Goal: Task Accomplishment & Management: Complete application form

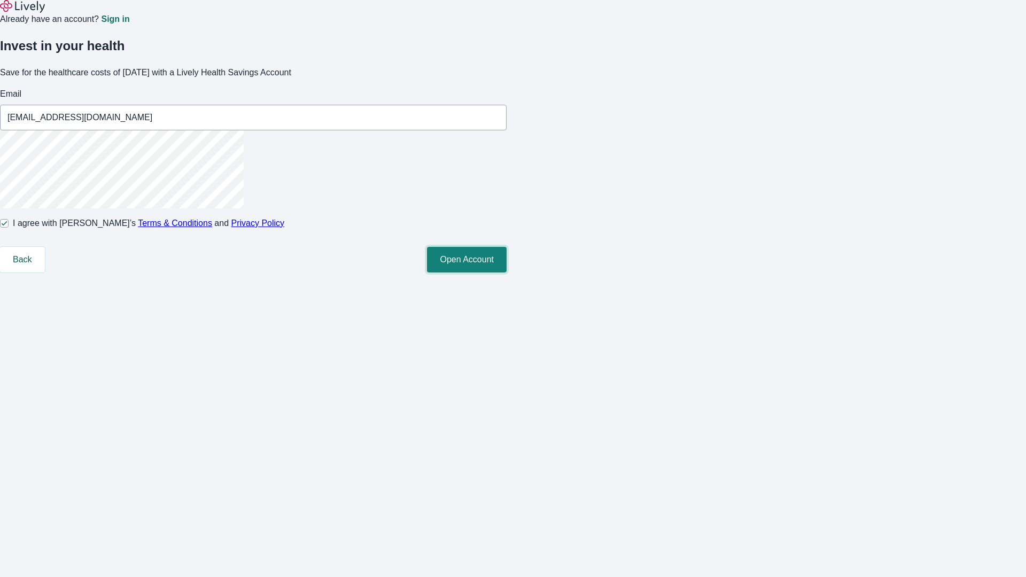
click at [507, 273] on button "Open Account" at bounding box center [467, 260] width 80 height 26
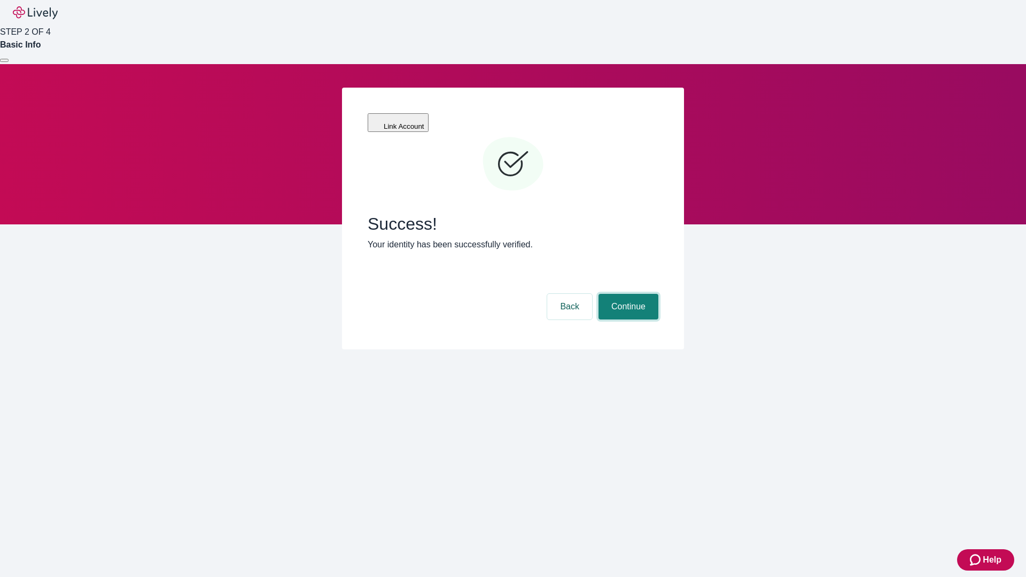
click at [627, 294] on button "Continue" at bounding box center [629, 307] width 60 height 26
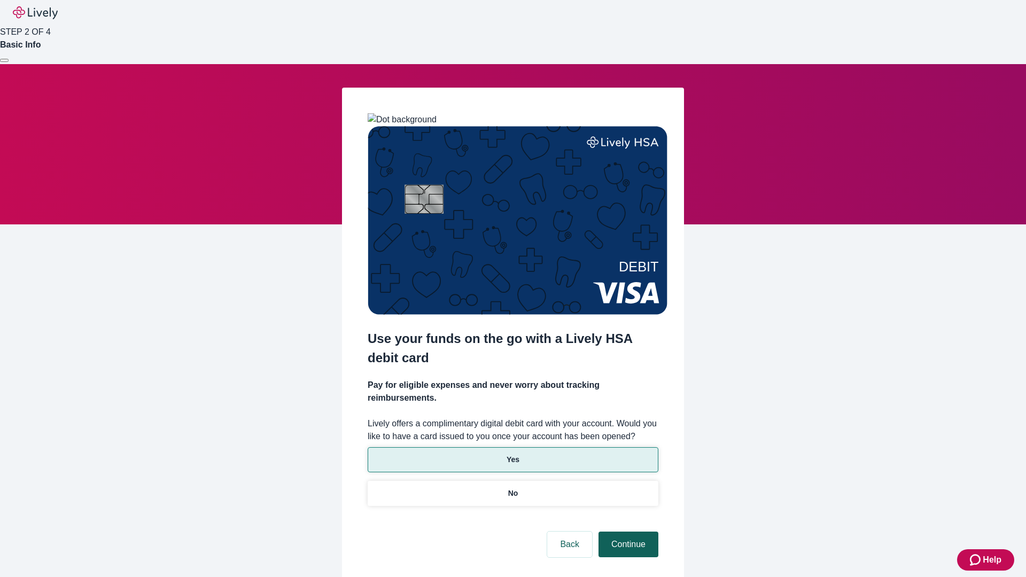
click at [513, 488] on p "No" at bounding box center [513, 493] width 10 height 11
click at [627, 532] on button "Continue" at bounding box center [629, 545] width 60 height 26
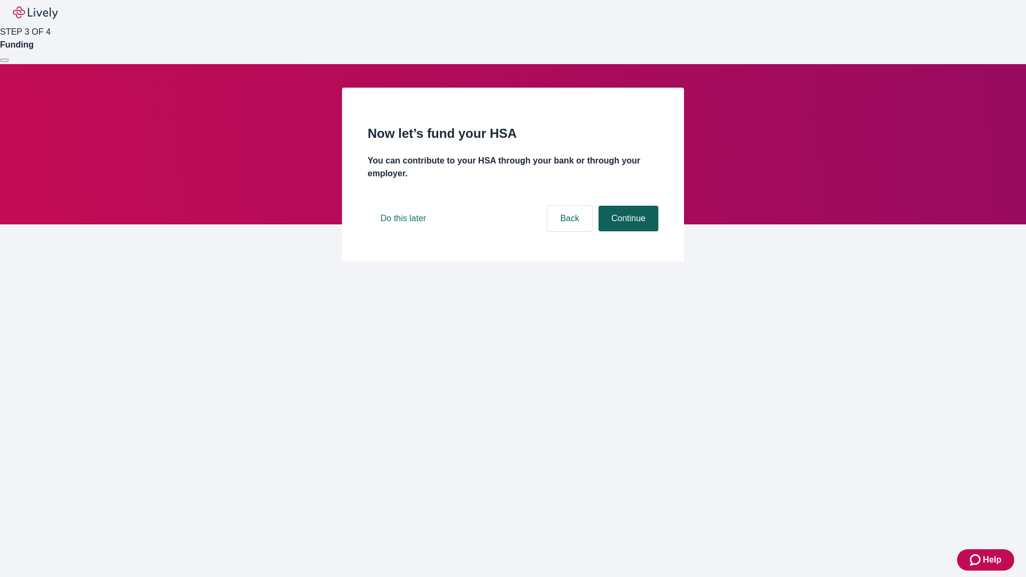
click at [627, 231] on button "Continue" at bounding box center [629, 219] width 60 height 26
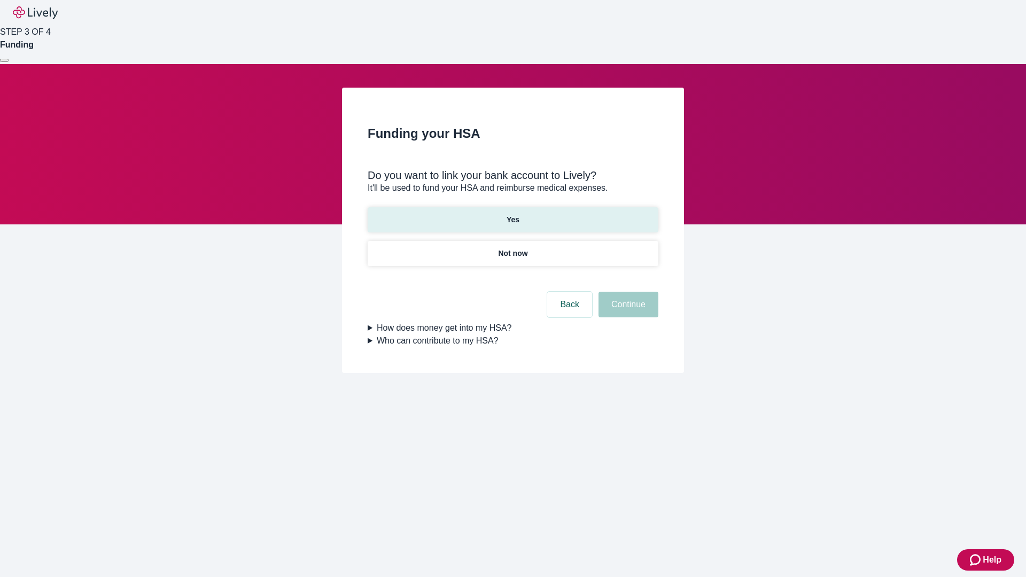
click at [513, 214] on p "Yes" at bounding box center [513, 219] width 13 height 11
click at [627, 292] on button "Continue" at bounding box center [629, 305] width 60 height 26
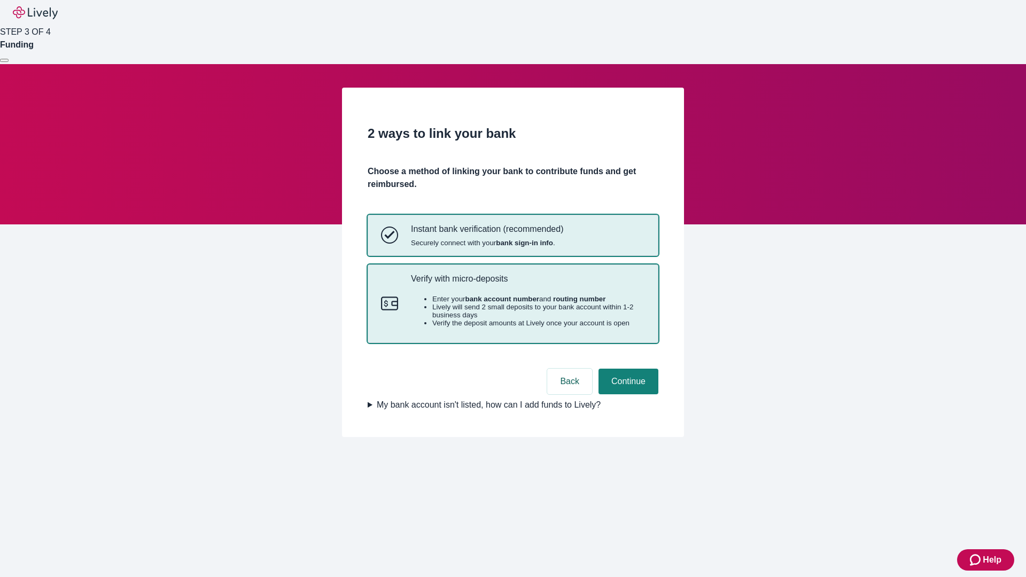
click at [527, 284] on p "Verify with micro-deposits" at bounding box center [528, 279] width 234 height 10
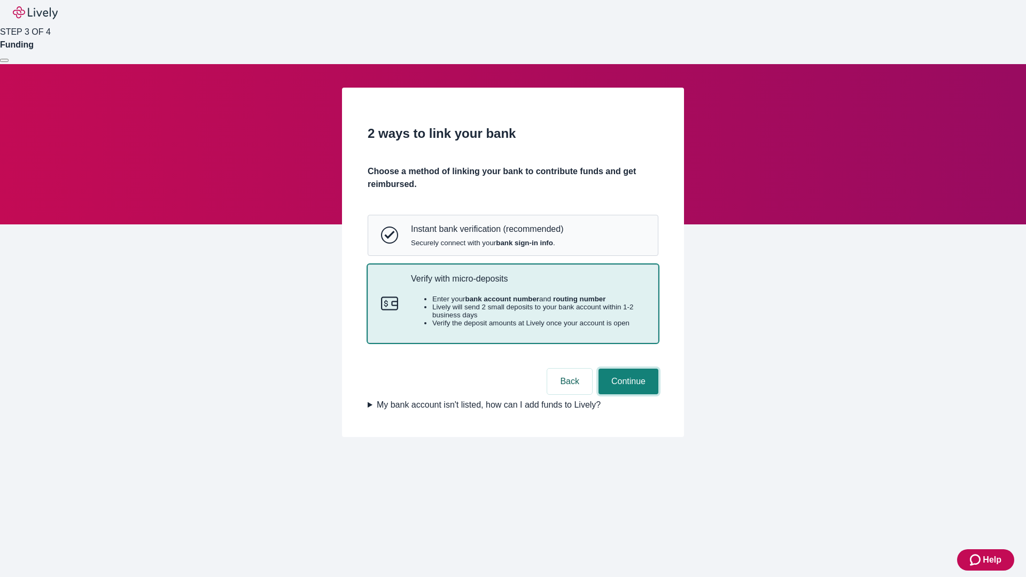
click at [627, 394] on button "Continue" at bounding box center [629, 382] width 60 height 26
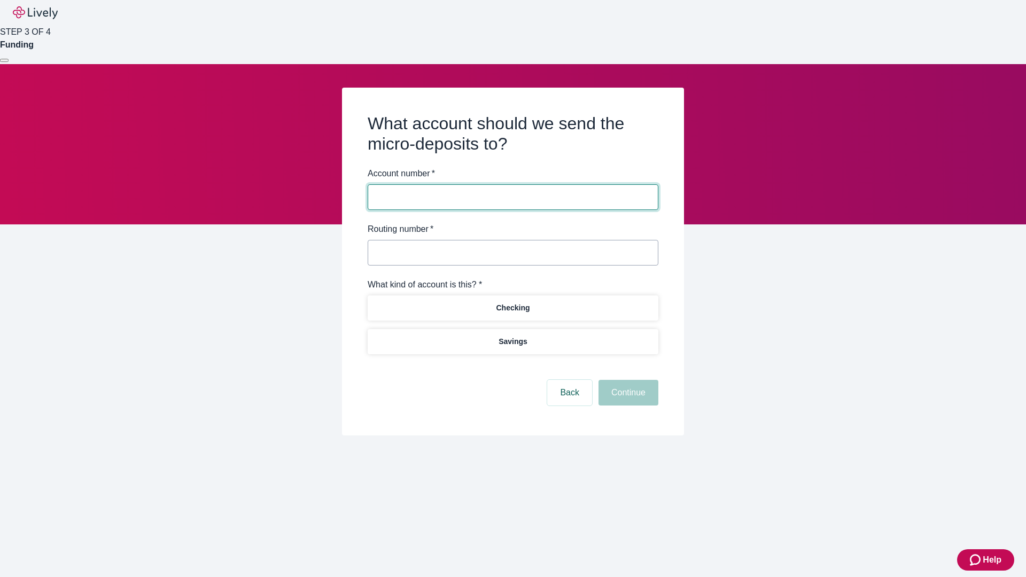
type input "122000661"
